Goal: Book appointment/travel/reservation

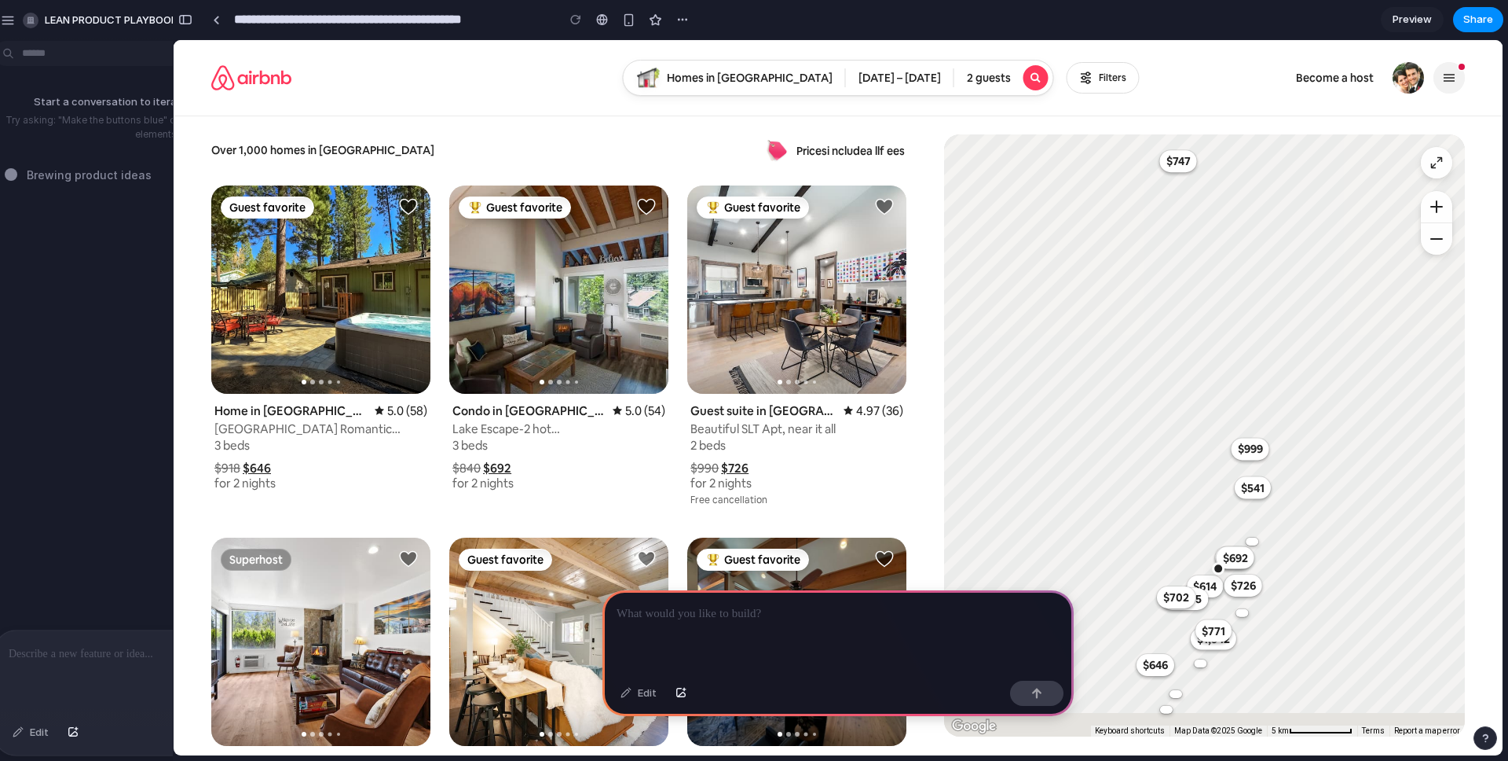
click at [102, 241] on div "Start a conversation to iterate on your prototype! Try asking: "Make the button…" at bounding box center [158, 338] width 344 height 582
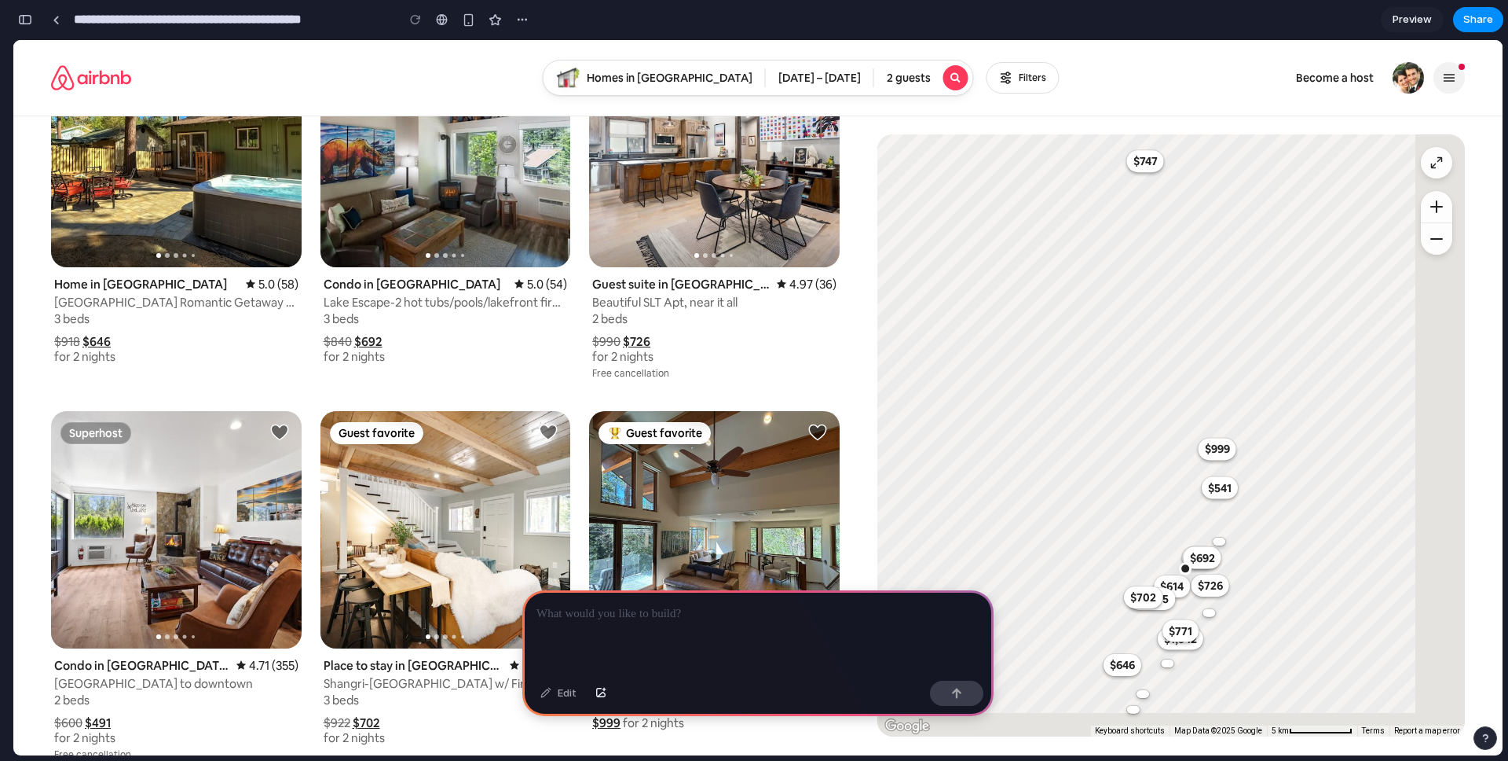
scroll to position [57, 0]
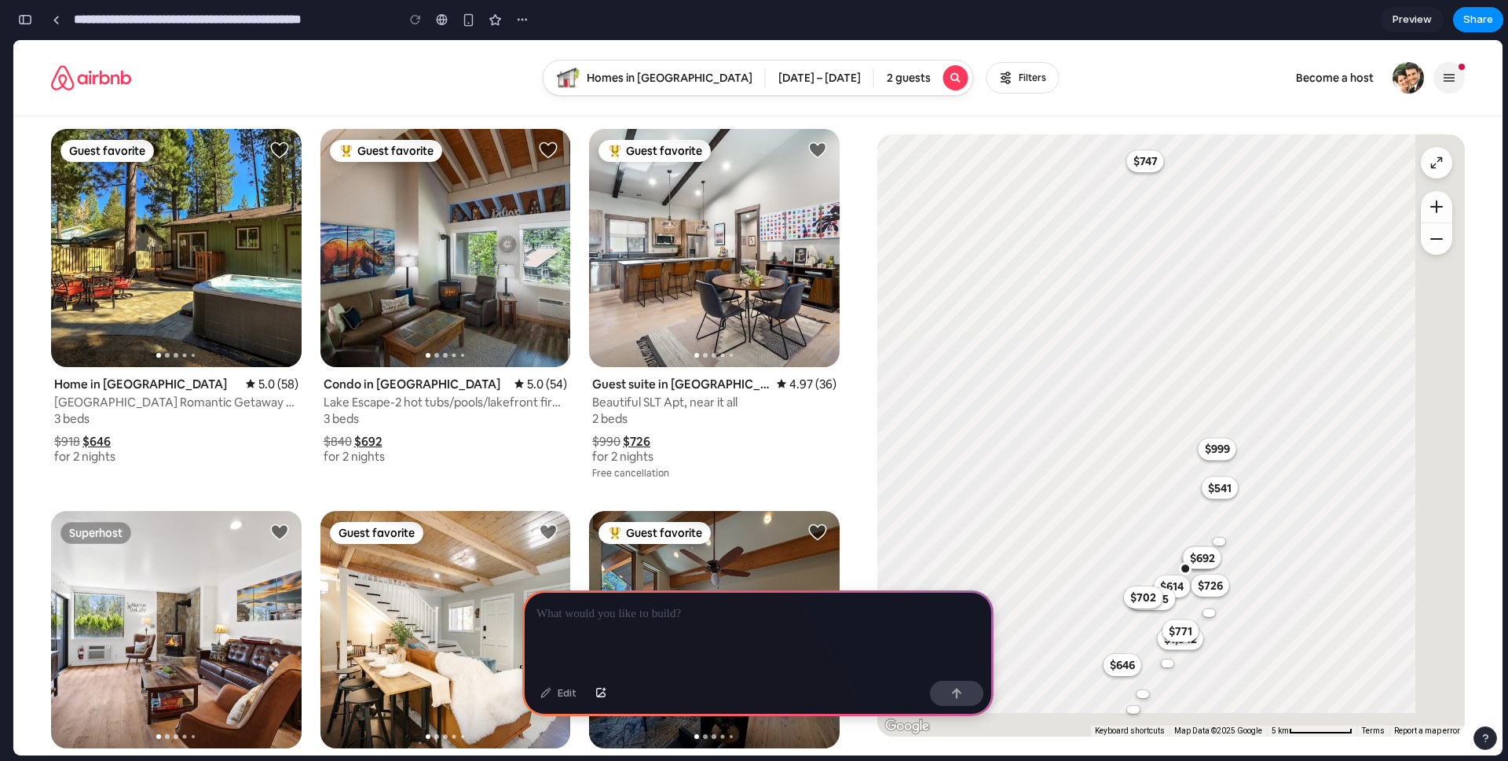
click at [761, 214] on img at bounding box center [714, 248] width 251 height 238
click at [757, 302] on img at bounding box center [714, 248] width 251 height 238
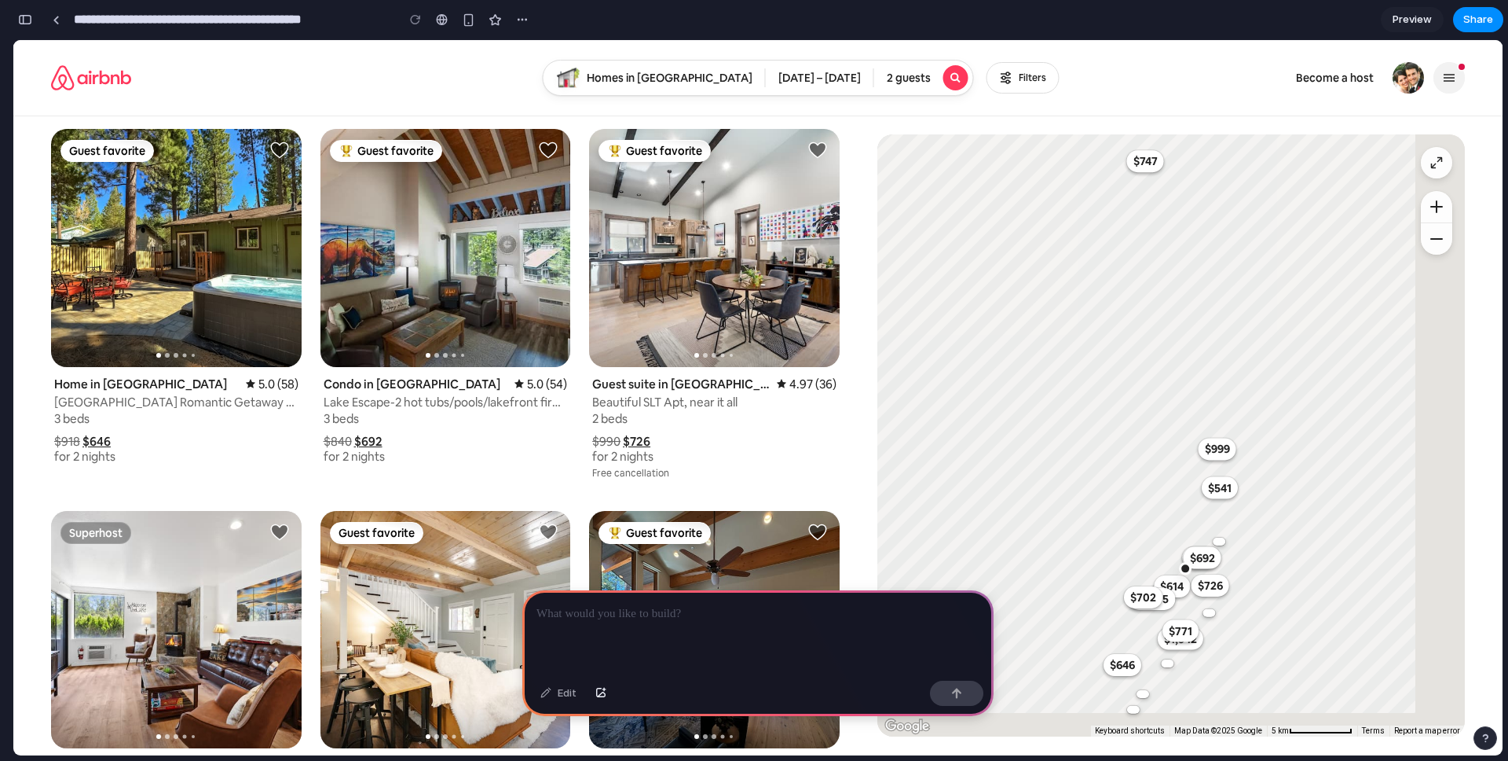
click at [757, 302] on img at bounding box center [714, 248] width 251 height 238
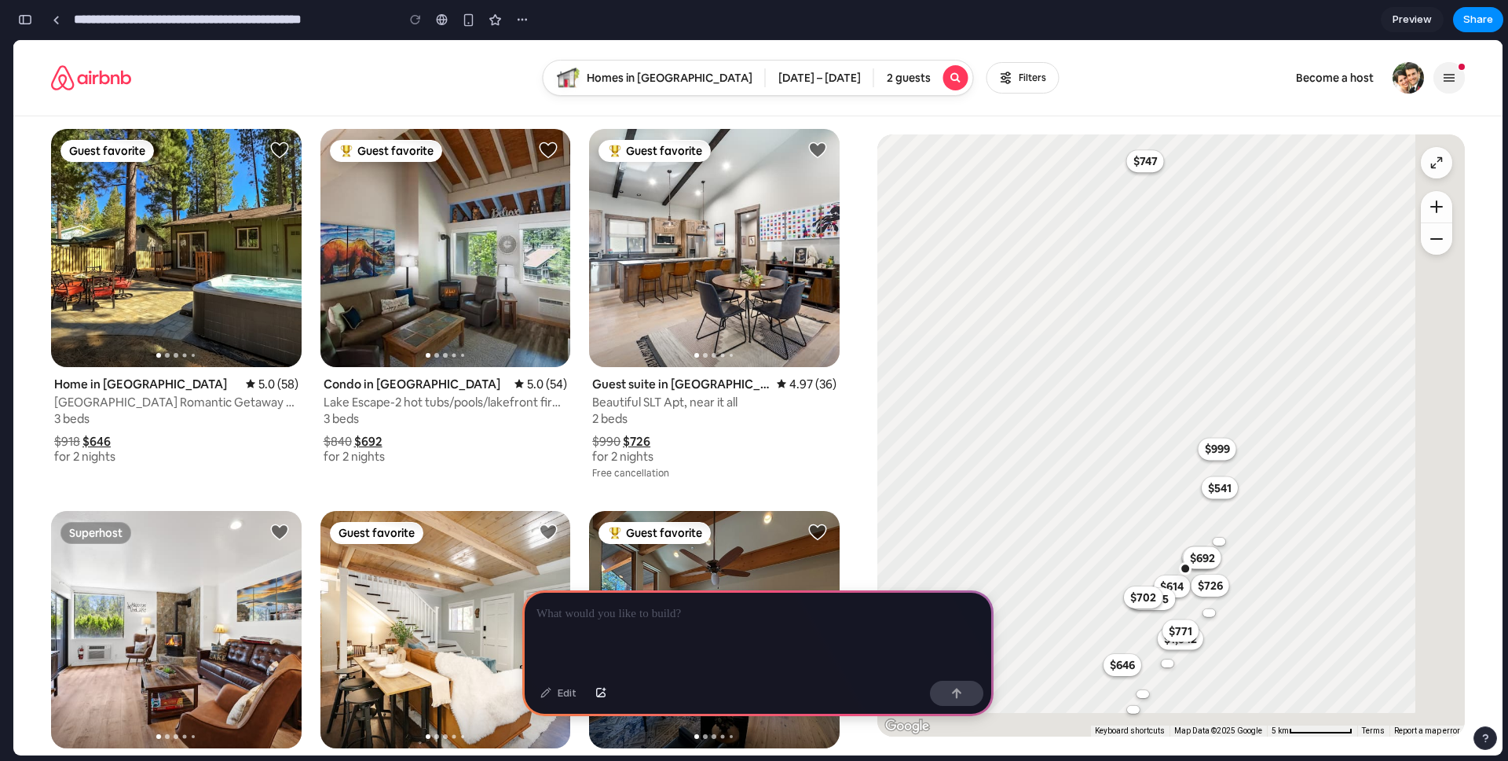
click at [255, 226] on img at bounding box center [176, 248] width 251 height 238
click at [93, 82] on link "Airbnb homepage" at bounding box center [91, 77] width 80 height 63
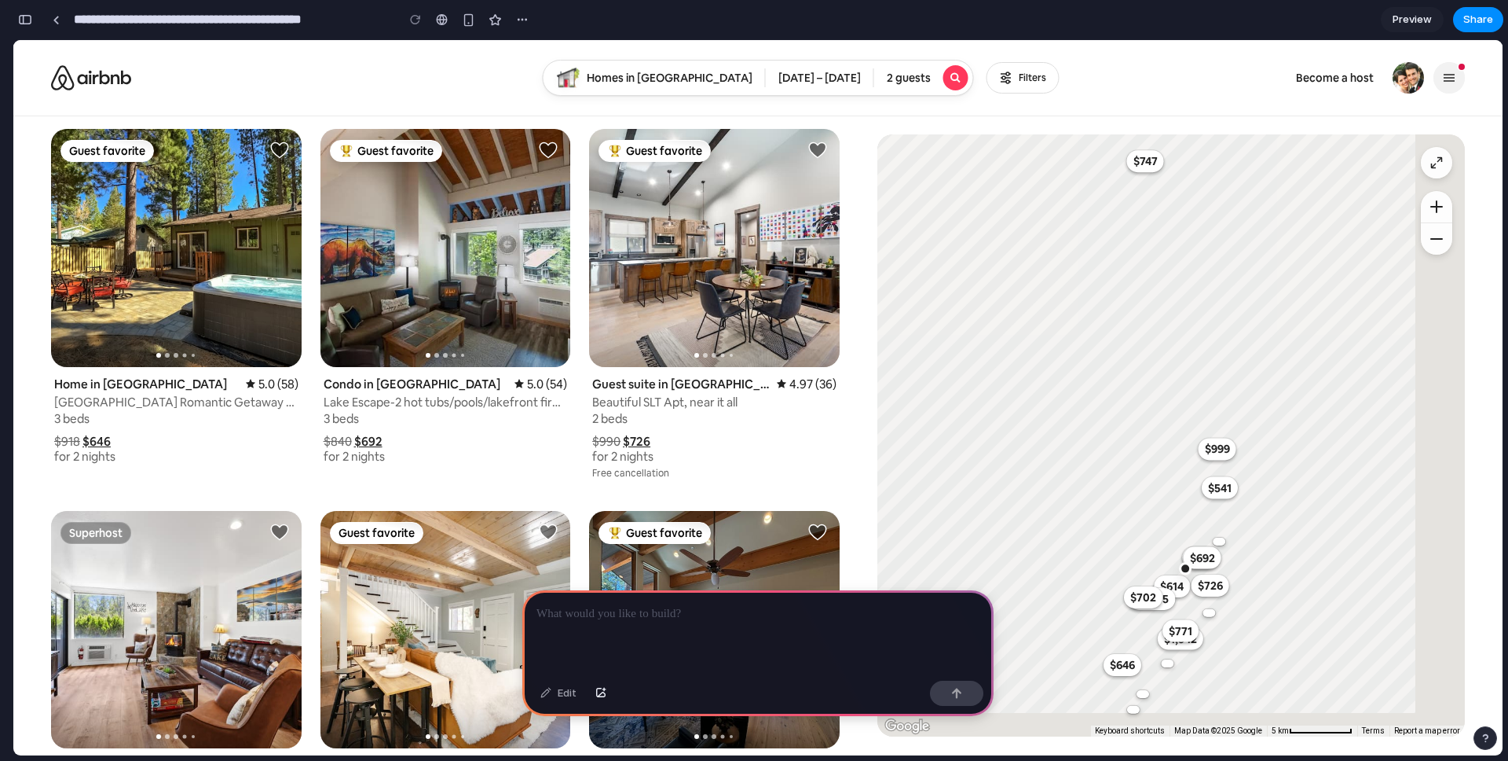
click at [93, 82] on link "Airbnb homepage" at bounding box center [91, 77] width 80 height 63
click at [752, 662] on div at bounding box center [757, 632] width 471 height 84
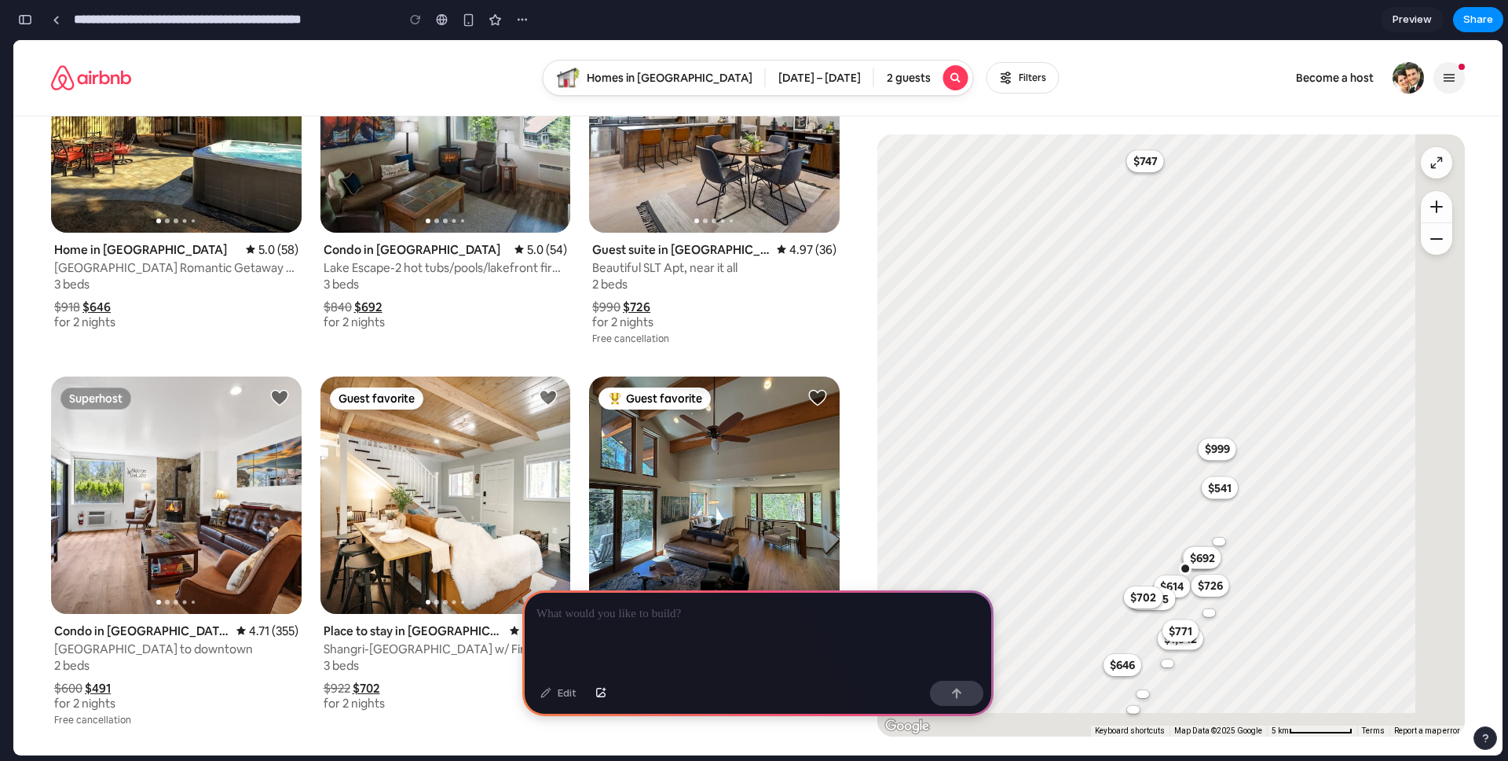
scroll to position [0, 0]
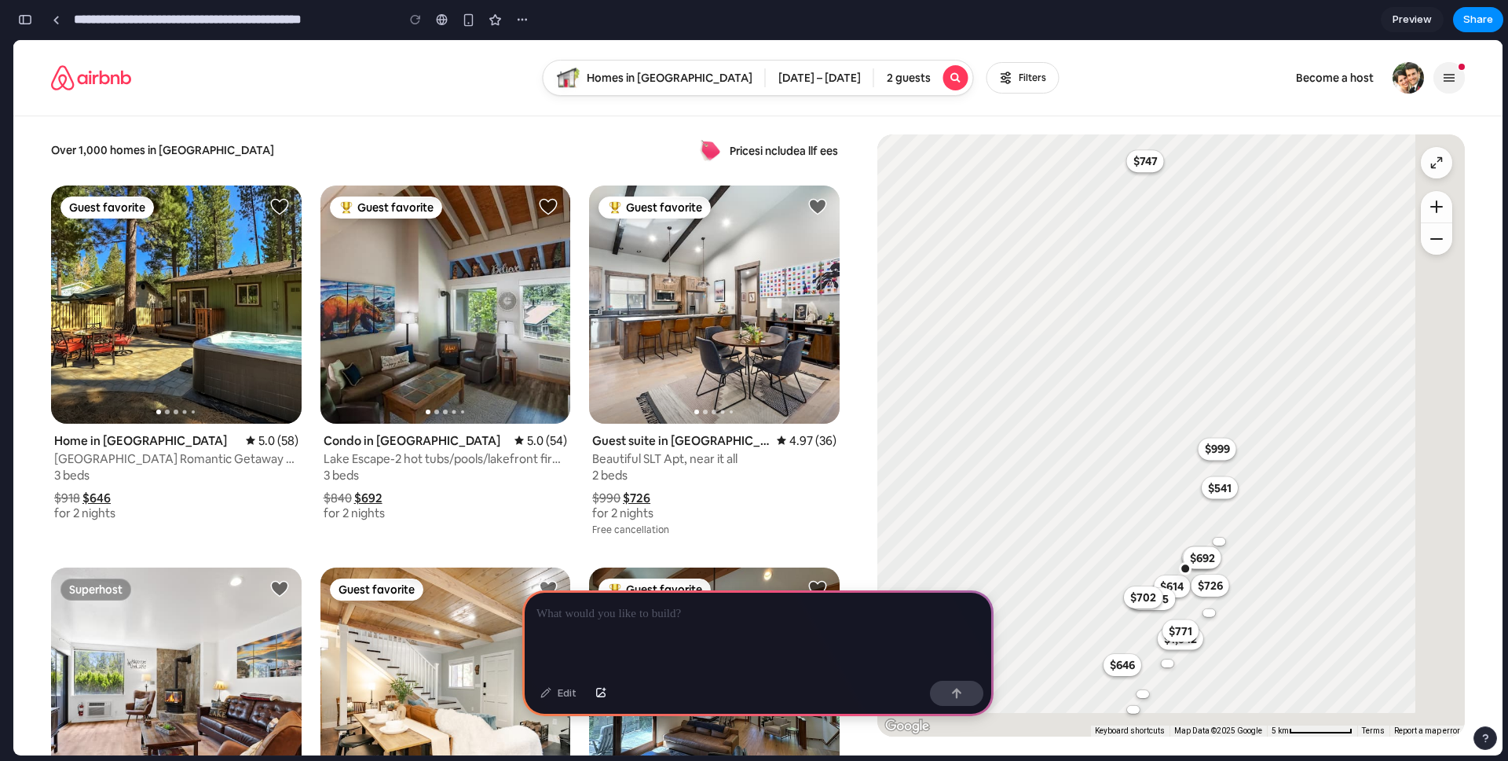
click at [907, 74] on div "2 guests" at bounding box center [908, 77] width 69 height 17
click at [738, 83] on div "Homes in [GEOGRAPHIC_DATA]" at bounding box center [676, 77] width 178 height 17
click at [773, 85] on div "[DATE] – [DATE]" at bounding box center [820, 77] width 108 height 17
click at [711, 625] on div at bounding box center [757, 632] width 471 height 84
click at [962, 693] on div "button" at bounding box center [956, 692] width 11 height 11
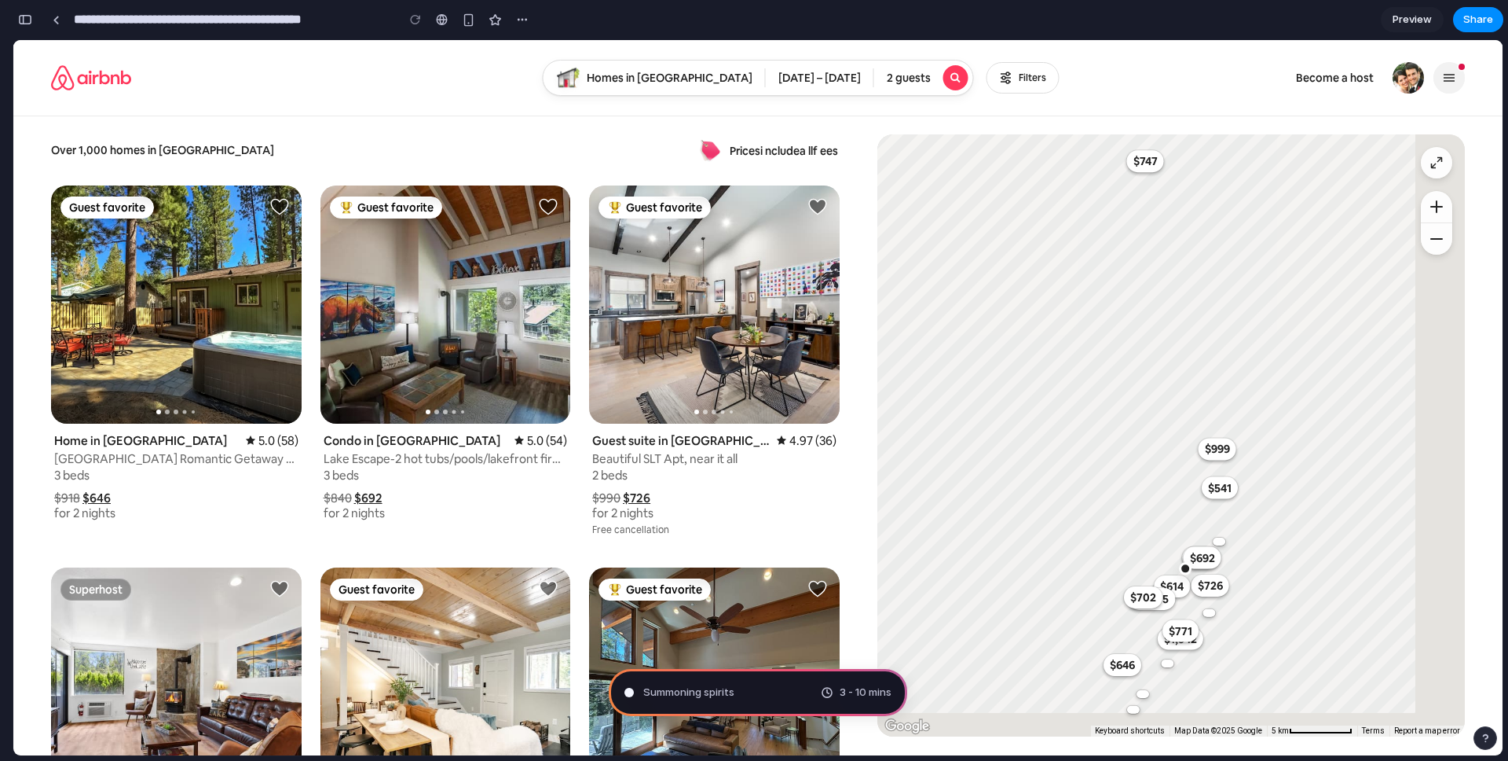
type input "**********"
